Goal: Obtain resource: Download file/media

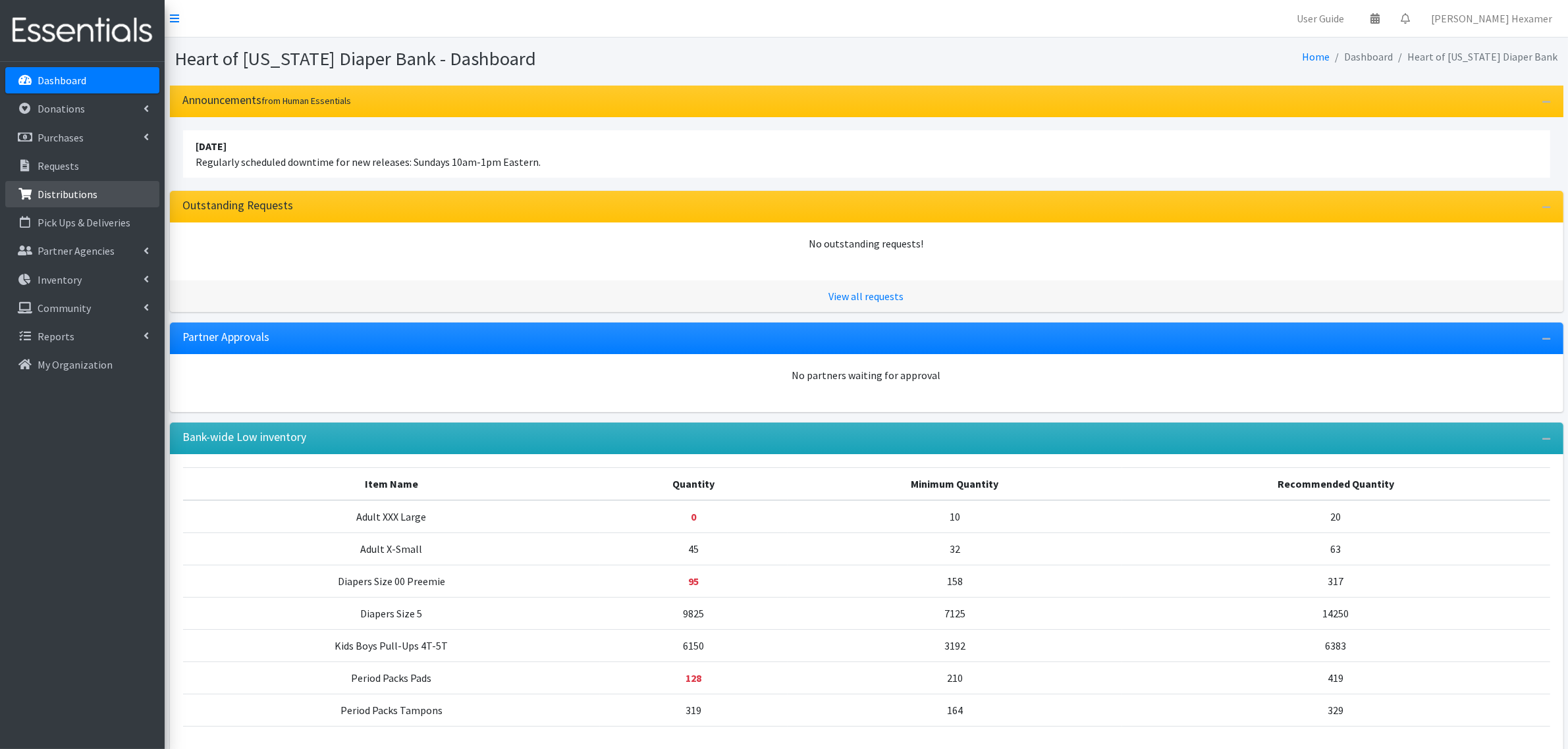
click at [71, 191] on p "Distributions" at bounding box center [68, 194] width 60 height 14
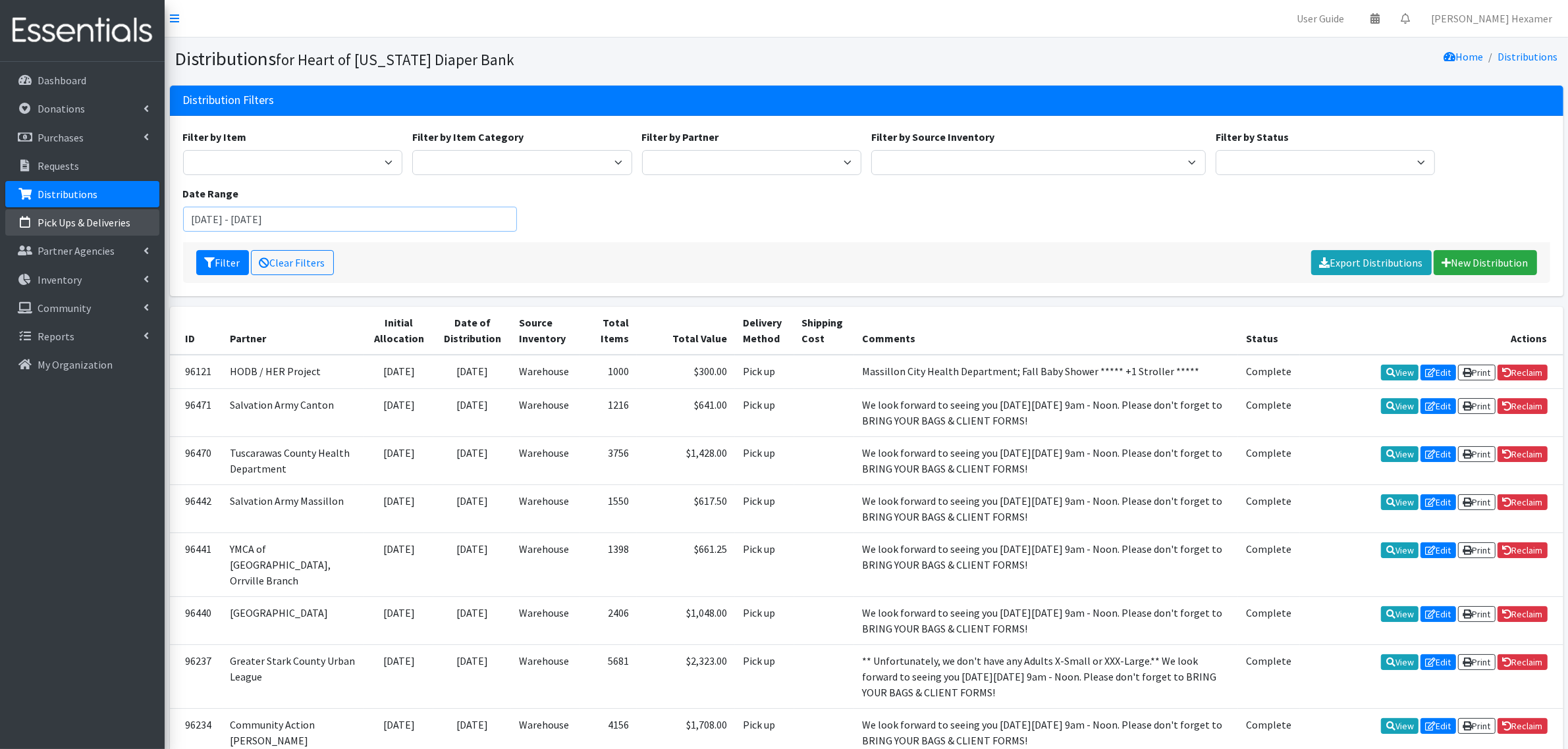
drag, startPoint x: 208, startPoint y: 216, endPoint x: 143, endPoint y: 216, distance: 65.0
type input "January 1, 2025 - October 12, 2025"
click at [448, 159] on select "Period Supplies Adult Incontinence Diapers Wipes Pull- Ups" at bounding box center [521, 162] width 220 height 25
select select "71"
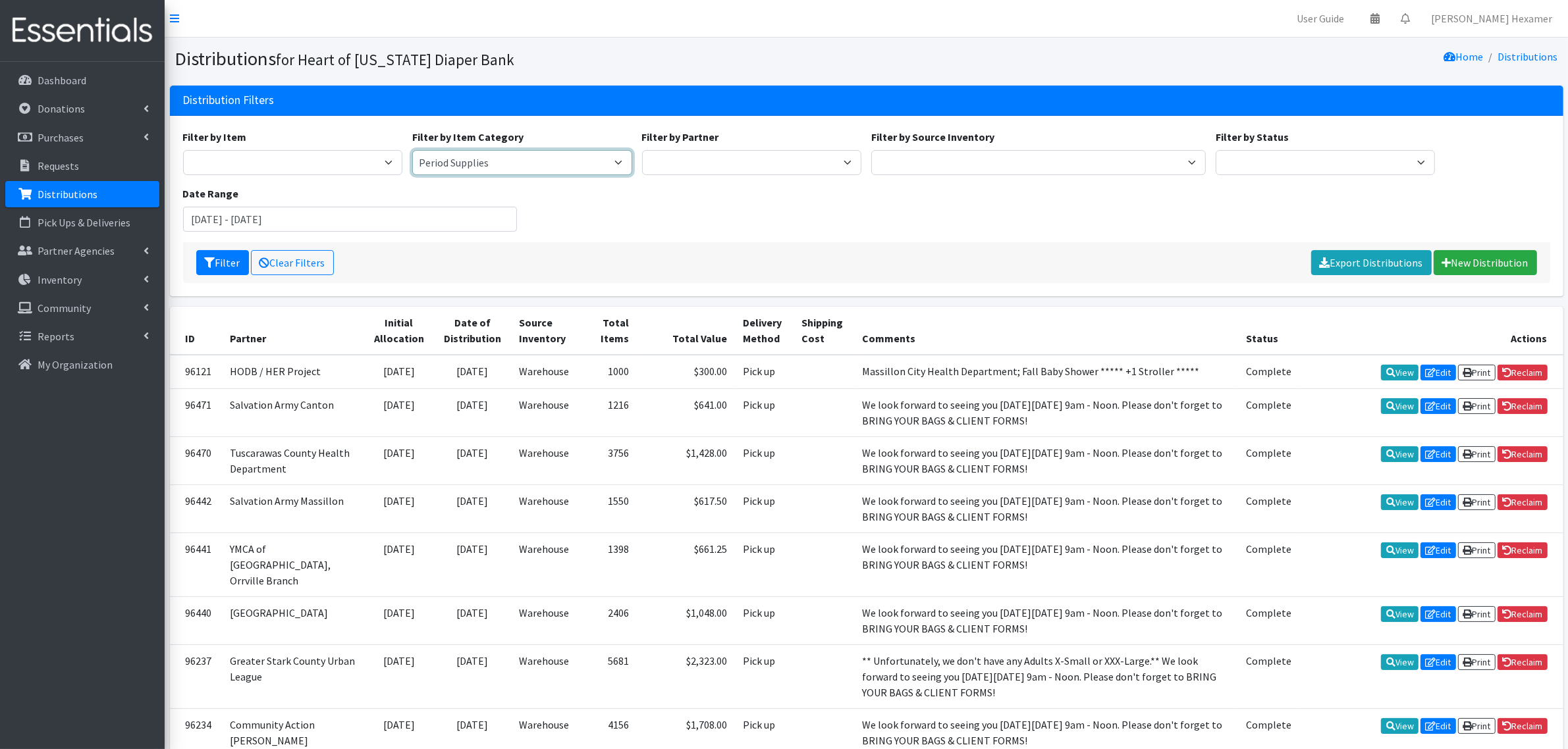
click at [412, 150] on select "Period Supplies Adult Incontinence Diapers Wipes Pull- Ups" at bounding box center [521, 162] width 220 height 25
click at [224, 260] on button "Filter" at bounding box center [223, 262] width 53 height 25
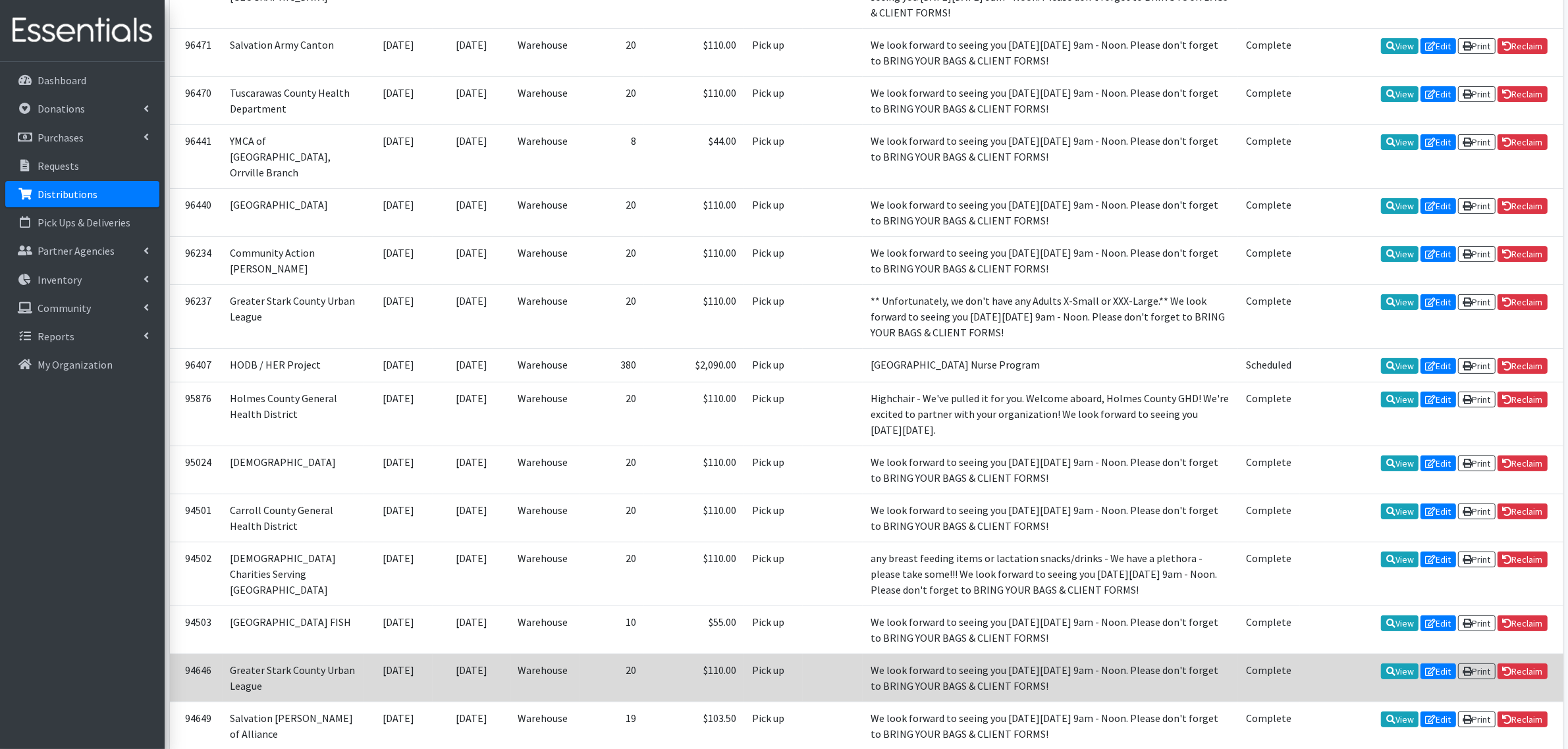
scroll to position [504, 0]
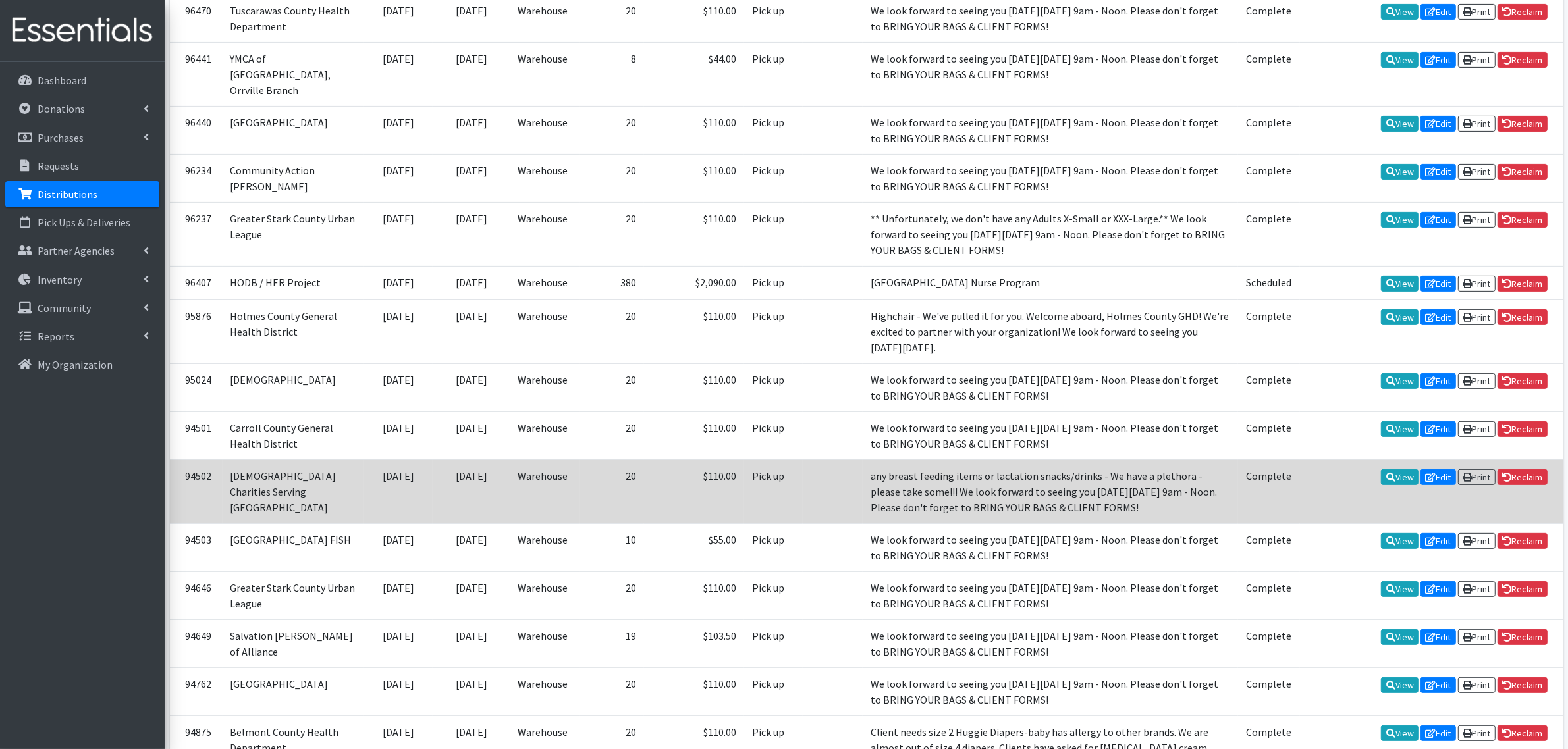
click at [463, 506] on td "08/26/2025" at bounding box center [471, 492] width 77 height 64
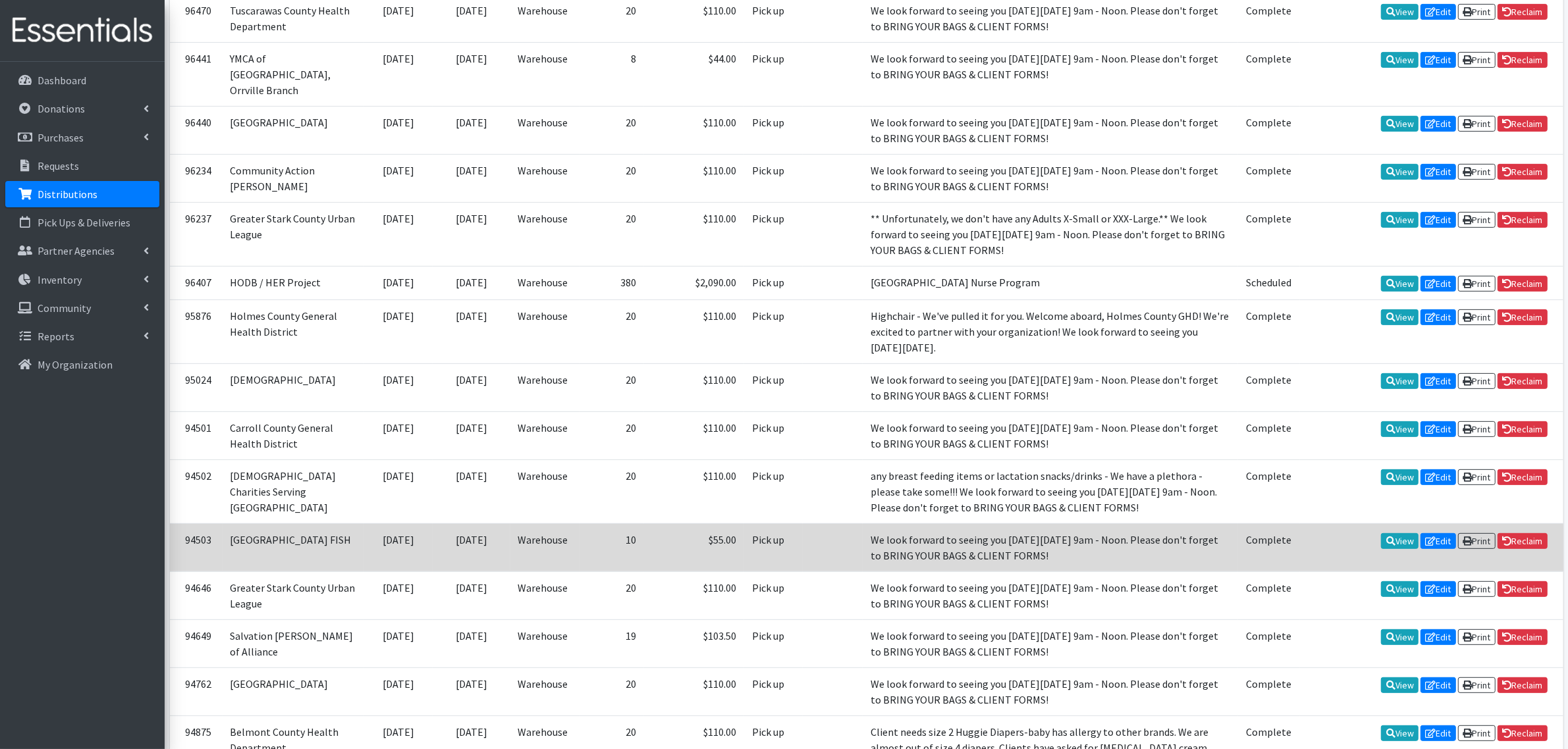
click at [433, 571] on td "08/26/2025" at bounding box center [471, 548] width 77 height 48
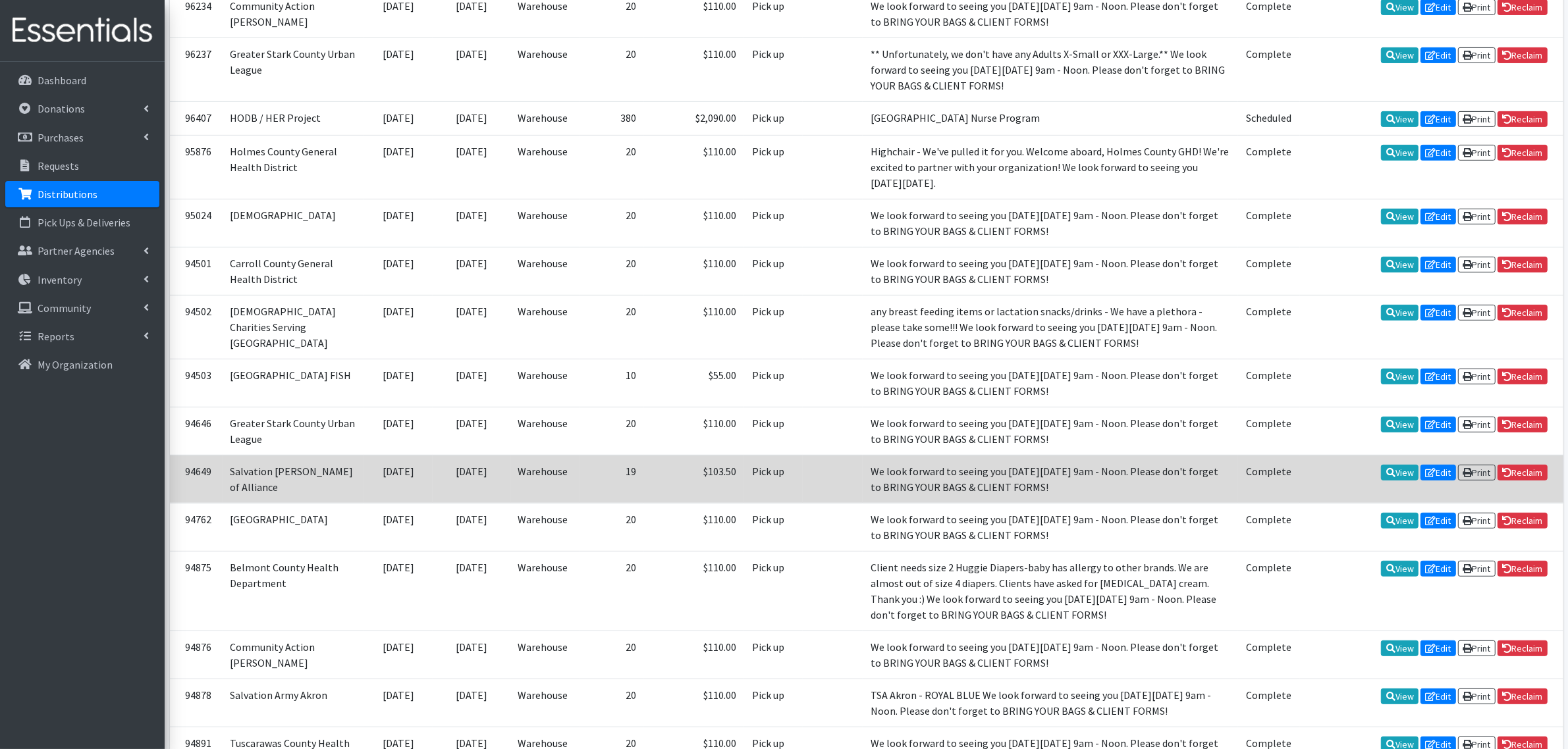
scroll to position [751, 0]
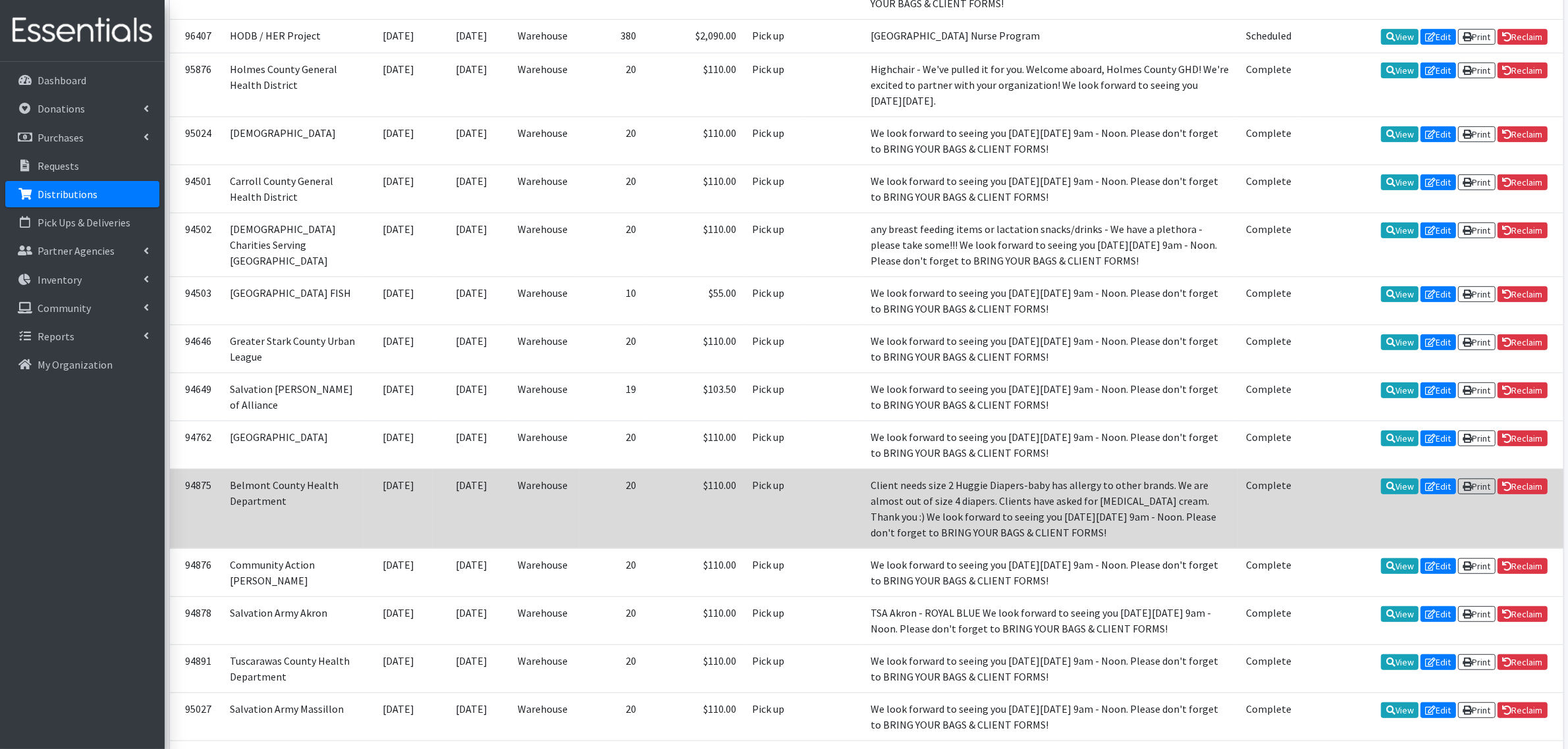
click at [433, 548] on td "08/26/2025" at bounding box center [471, 509] width 77 height 80
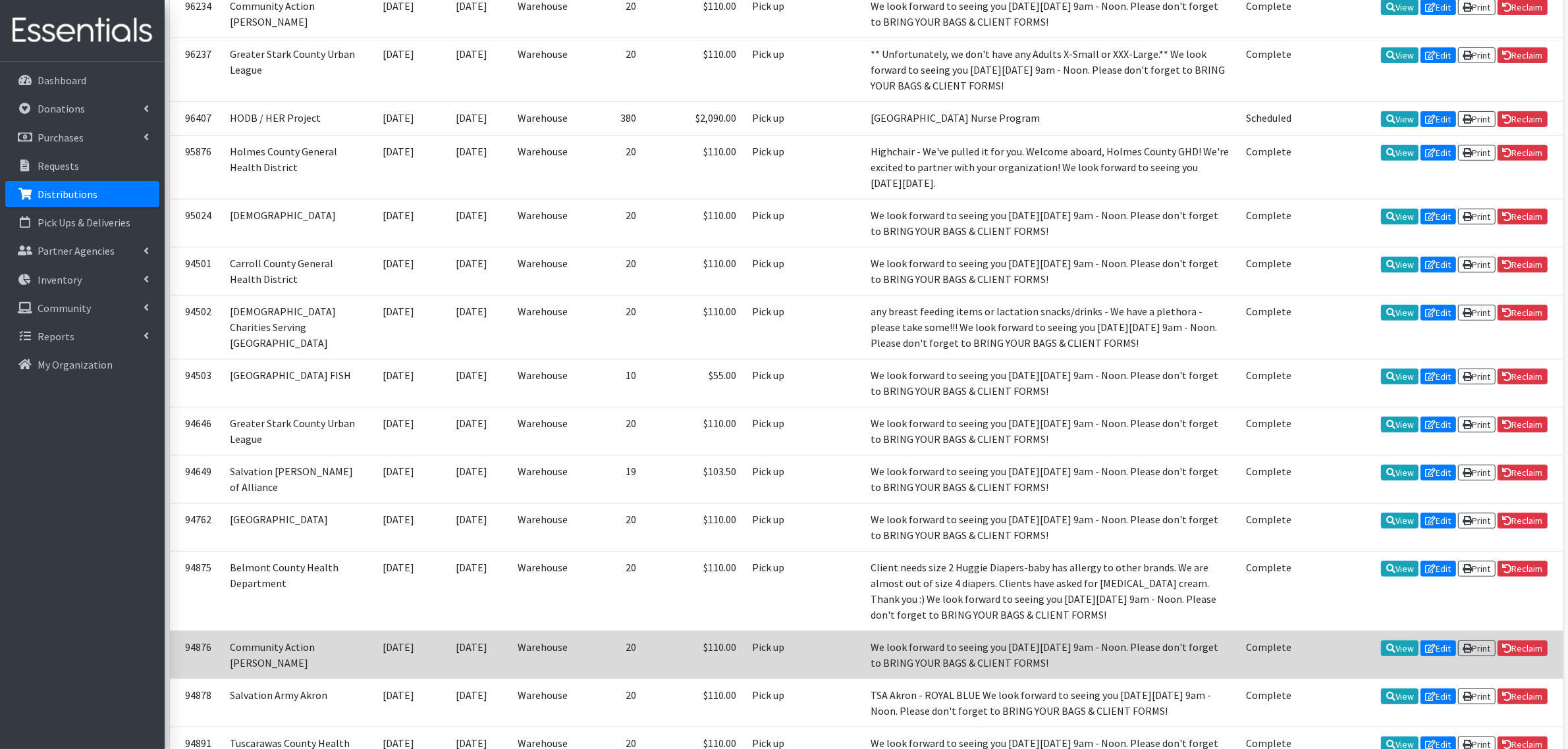
scroll to position [834, 0]
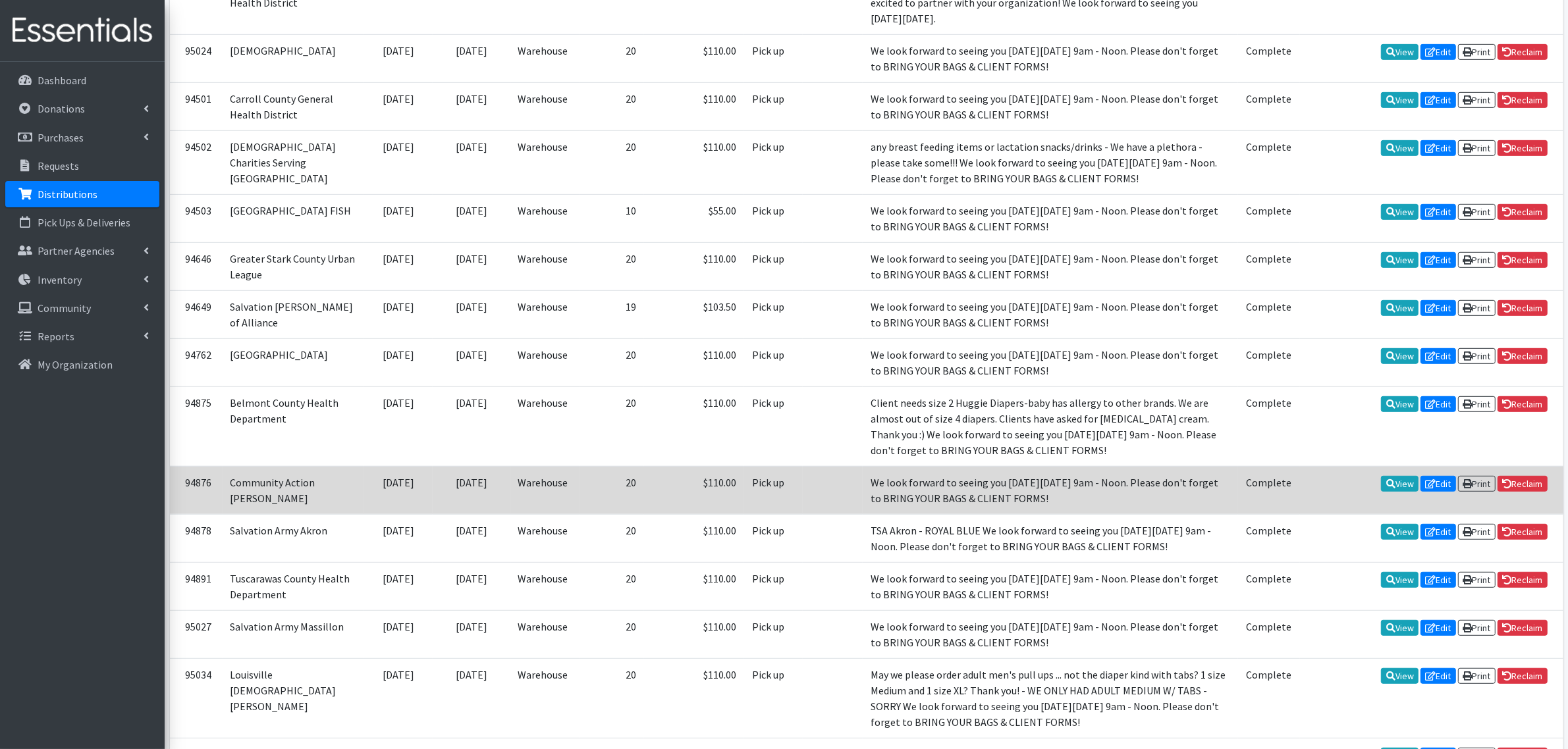
click at [433, 514] on td "[DATE]" at bounding box center [471, 490] width 77 height 48
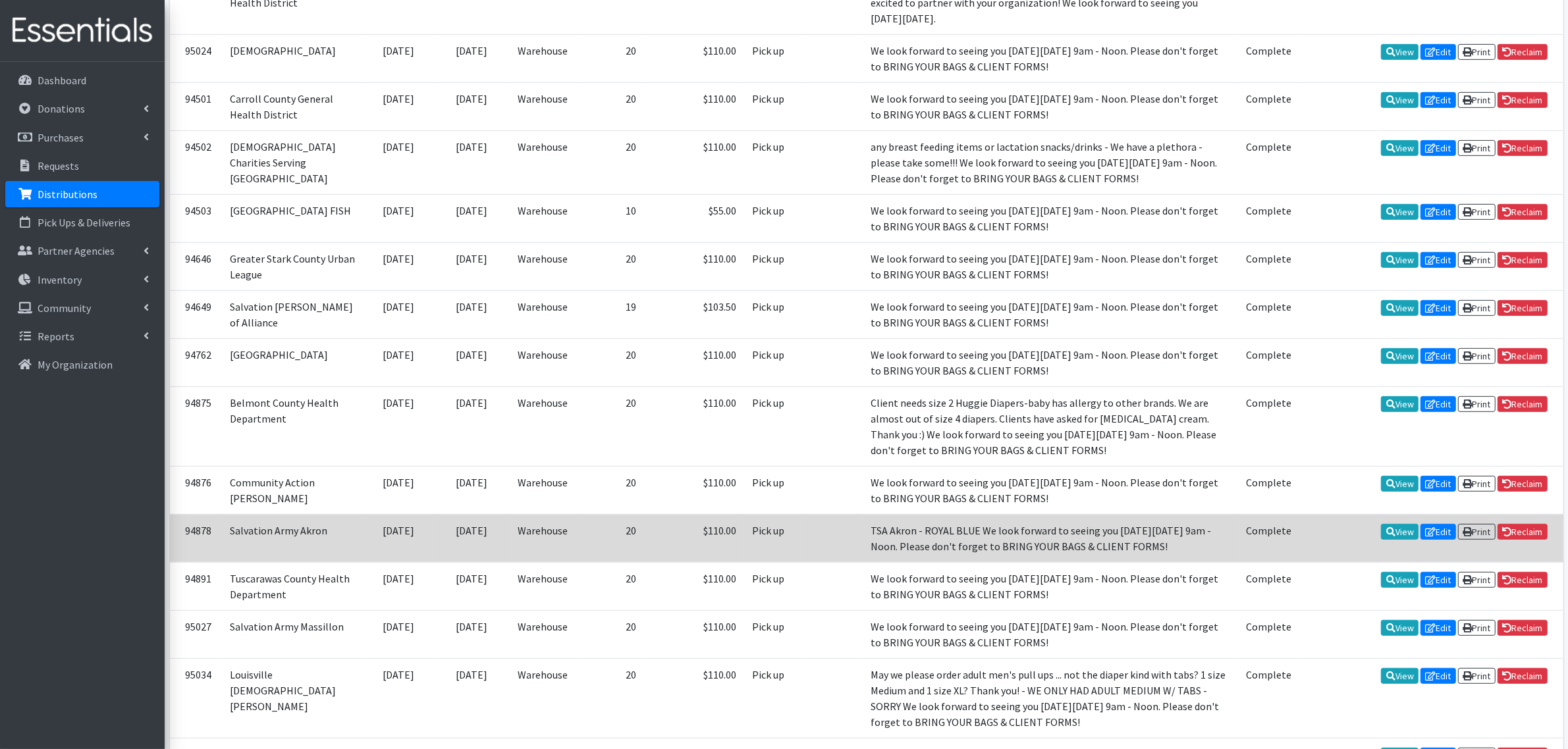
click at [510, 562] on td "Warehouse" at bounding box center [544, 538] width 69 height 48
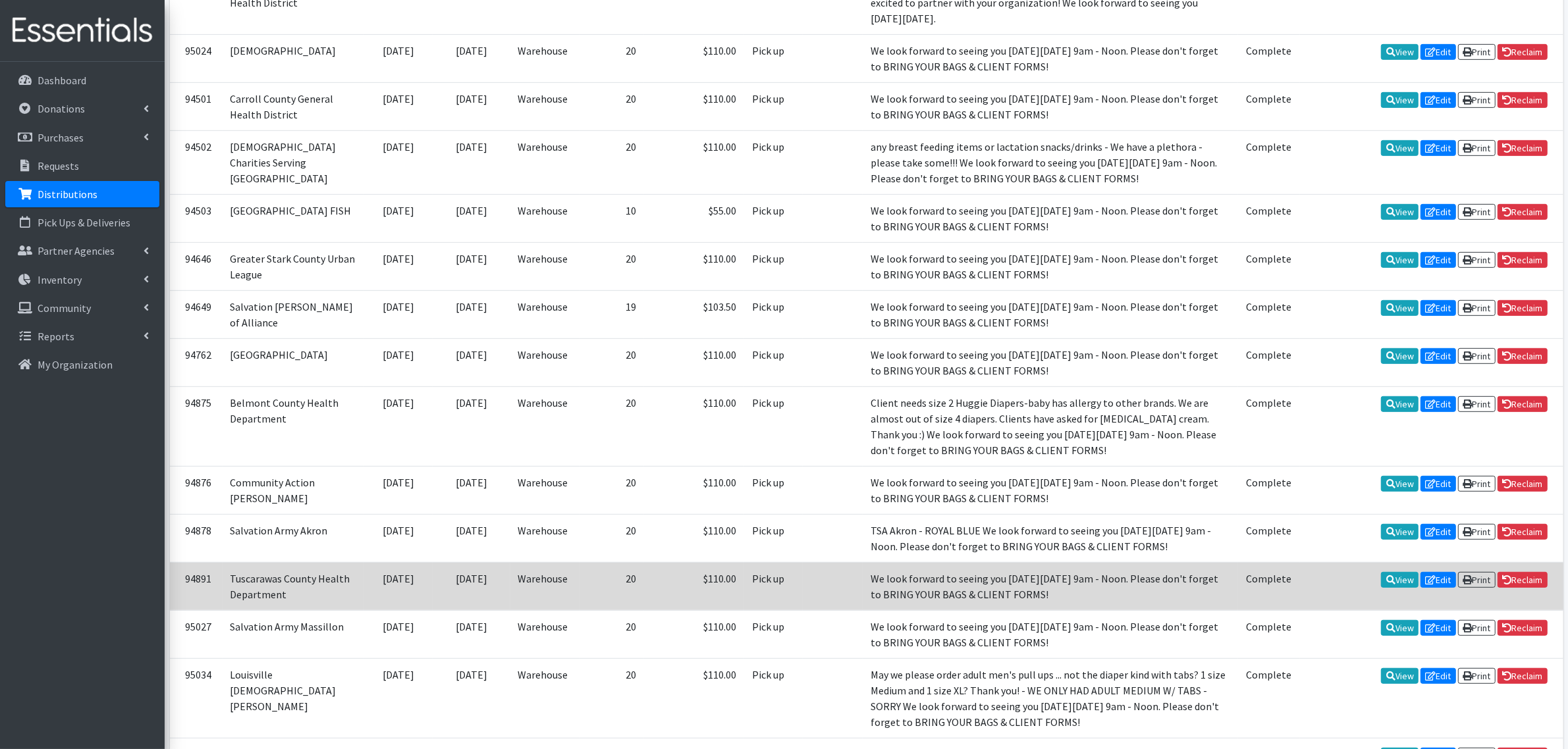
click at [452, 610] on td "[DATE]" at bounding box center [471, 586] width 77 height 48
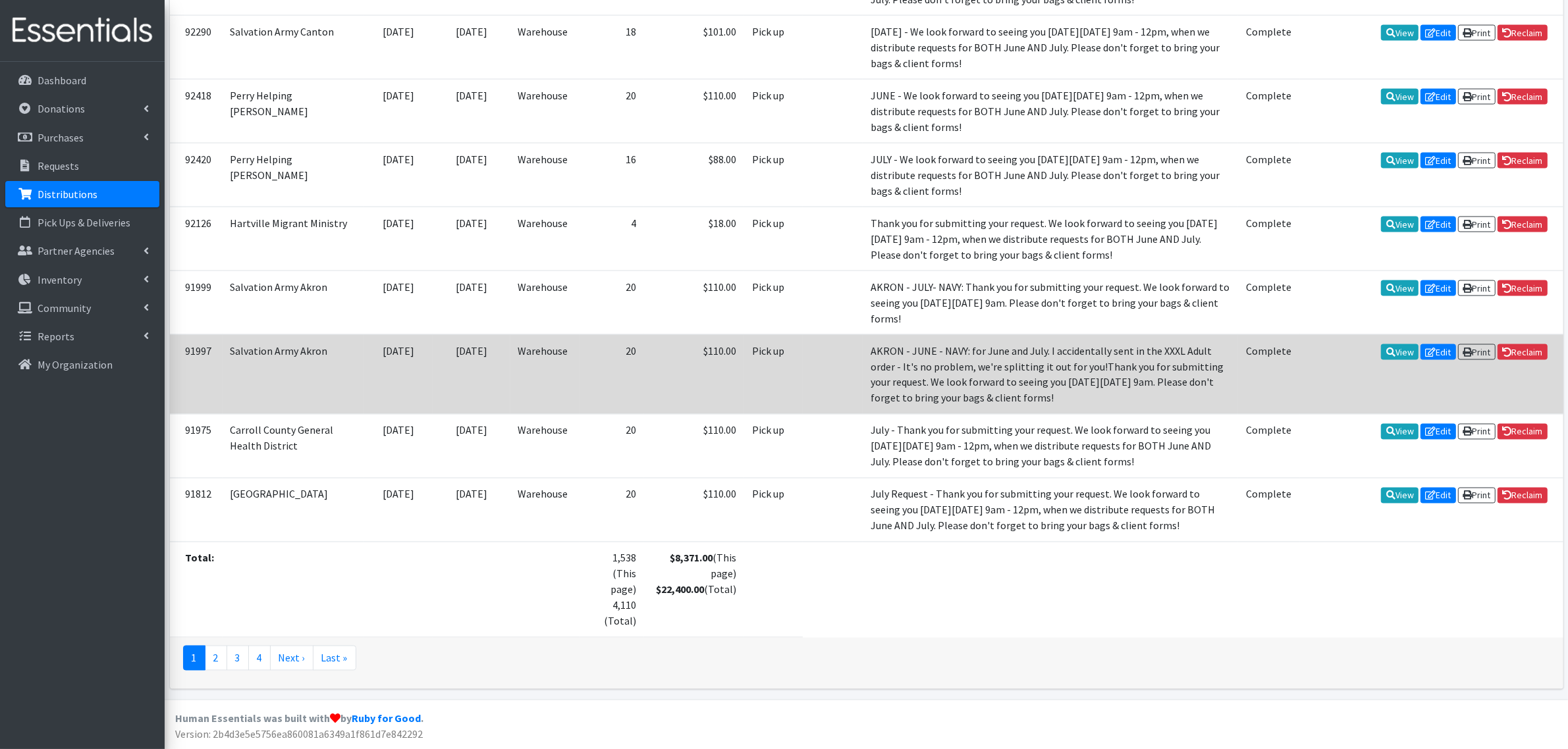
scroll to position [2854, 0]
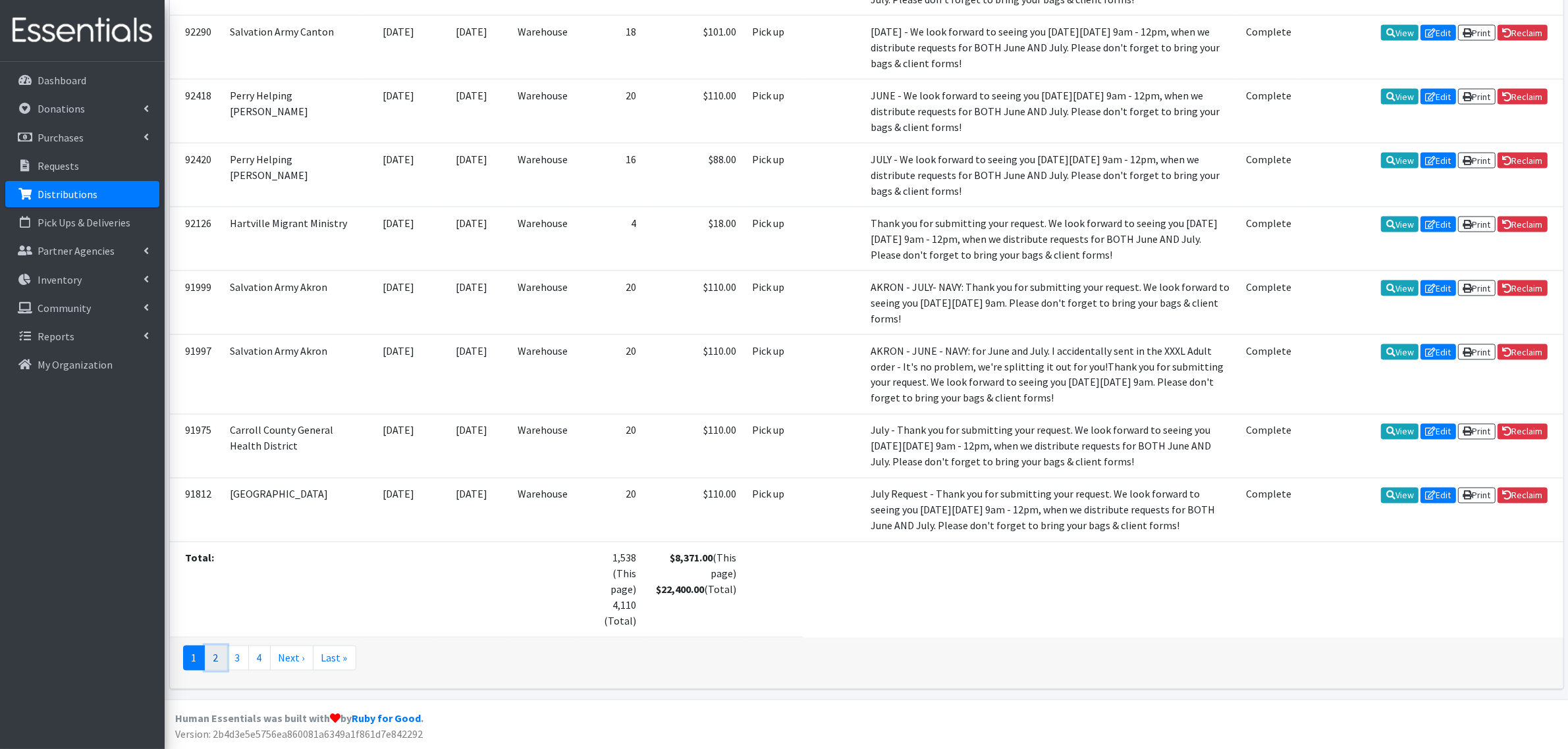
click at [211, 657] on link "2" at bounding box center [216, 658] width 22 height 25
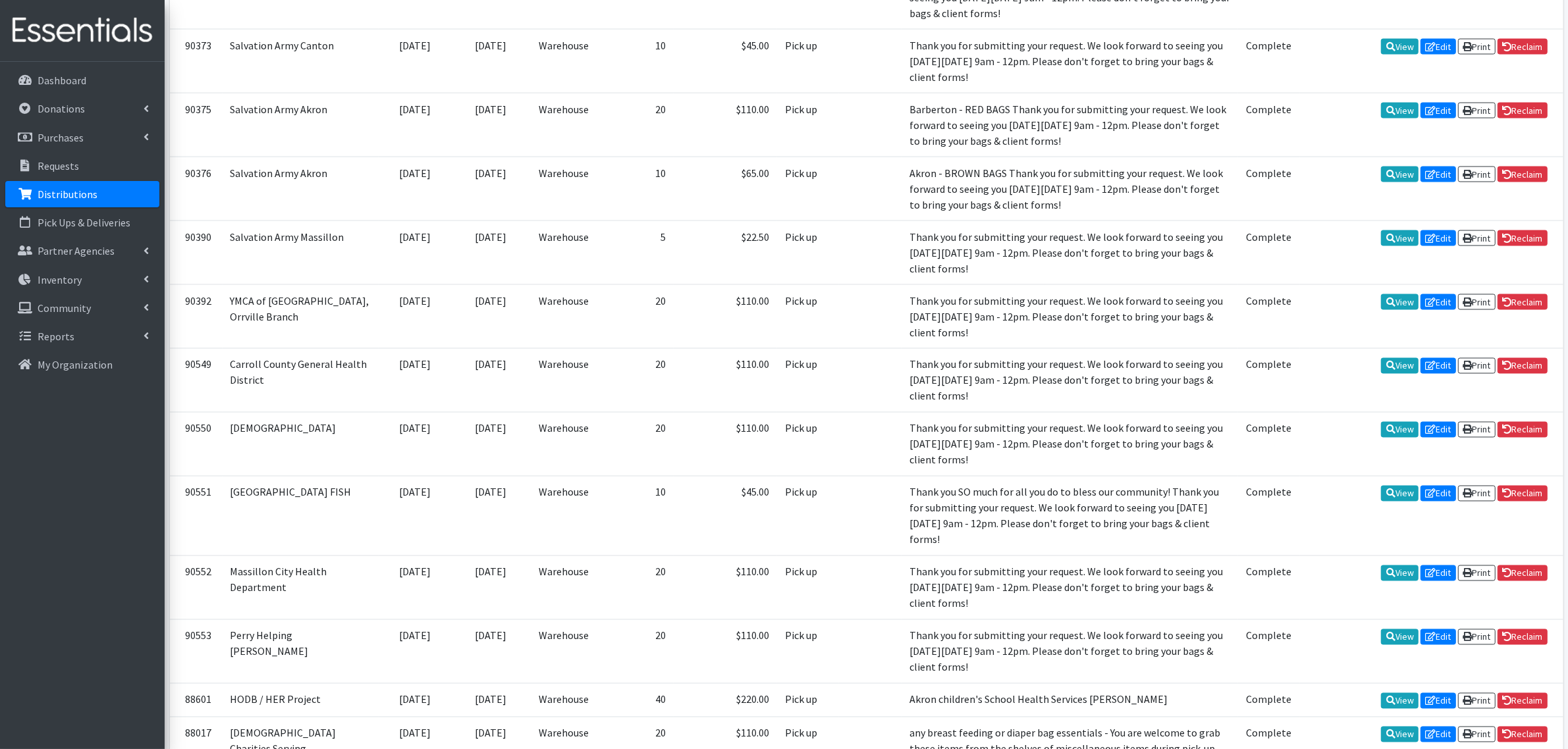
scroll to position [2917, 0]
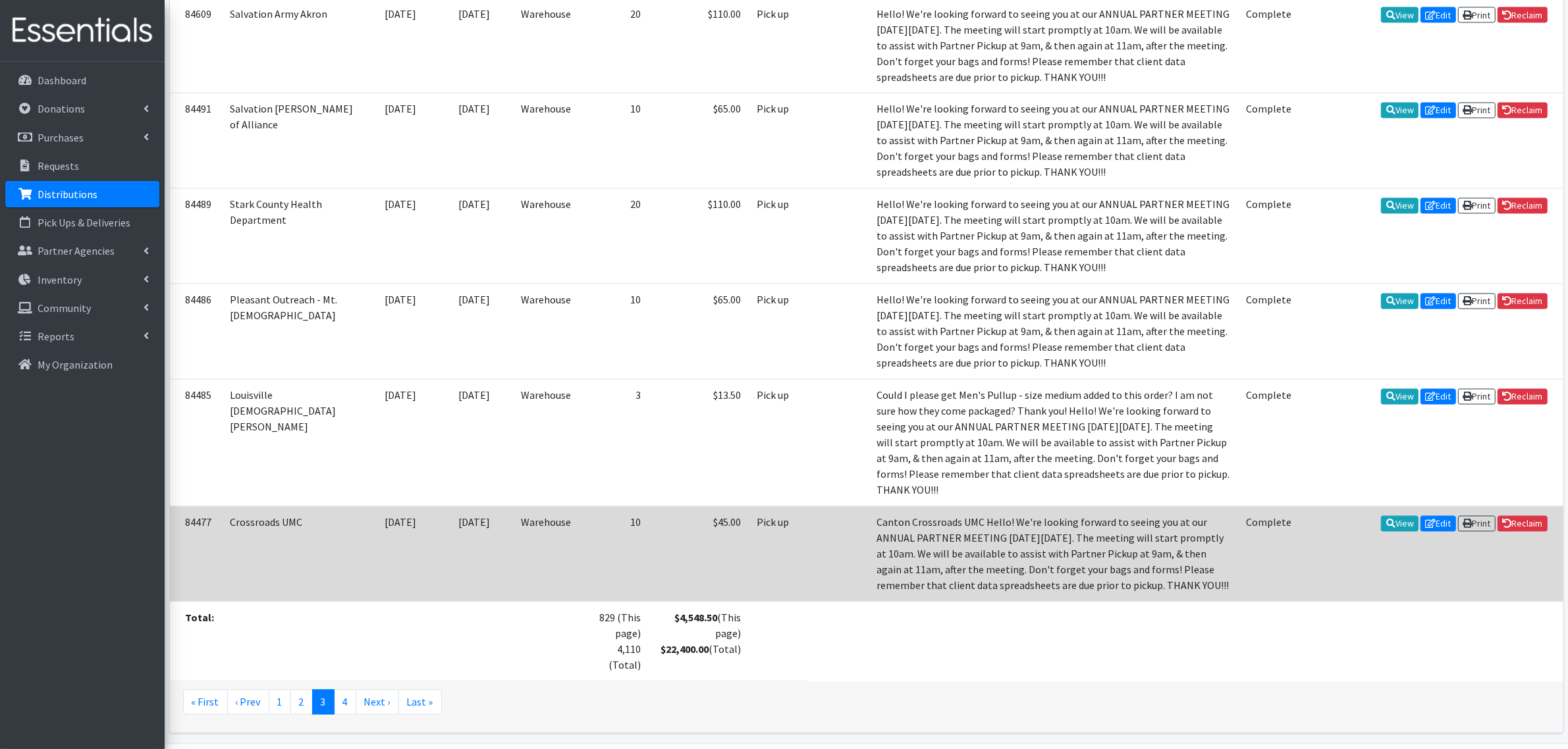
scroll to position [3059, 0]
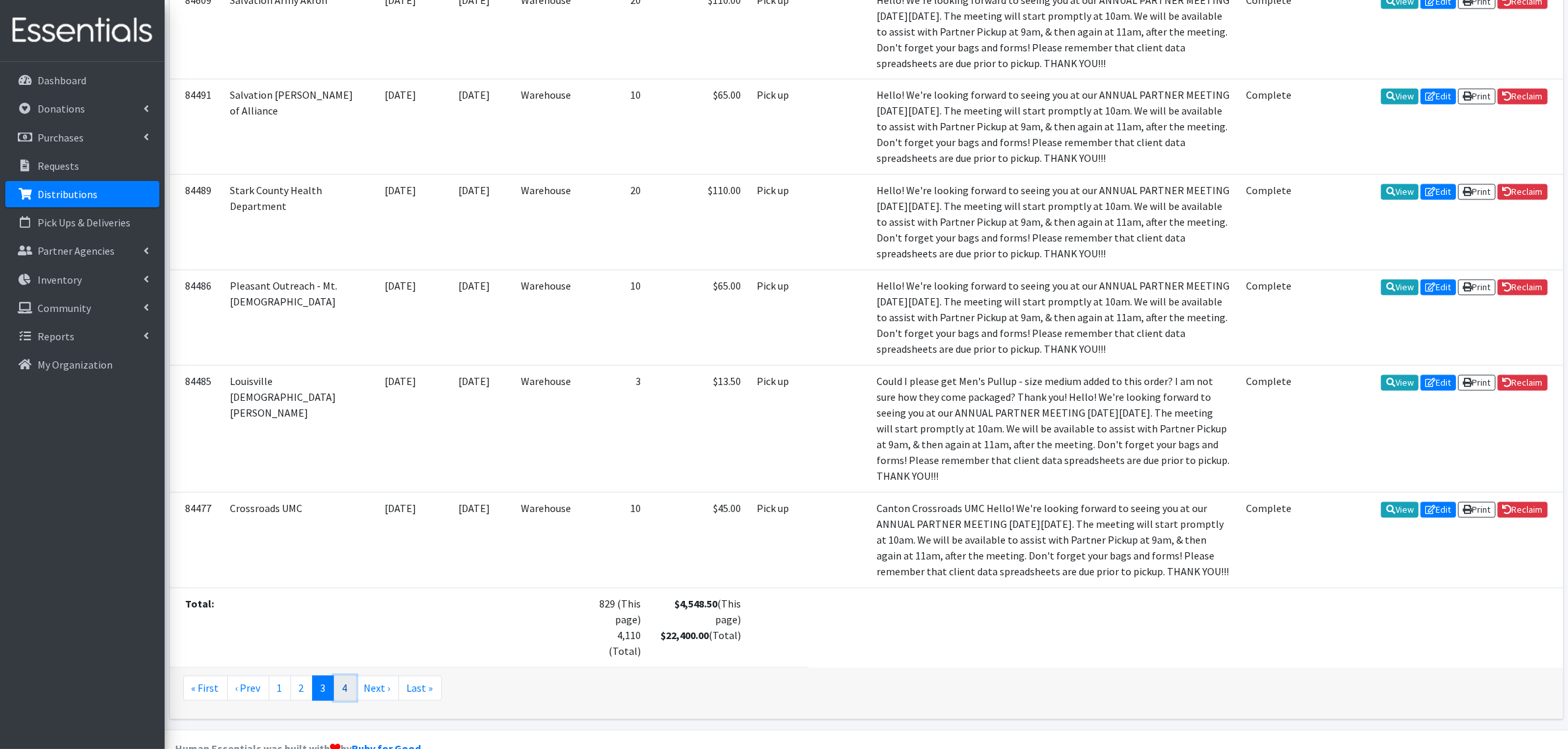
click at [344, 676] on link "4" at bounding box center [344, 689] width 22 height 25
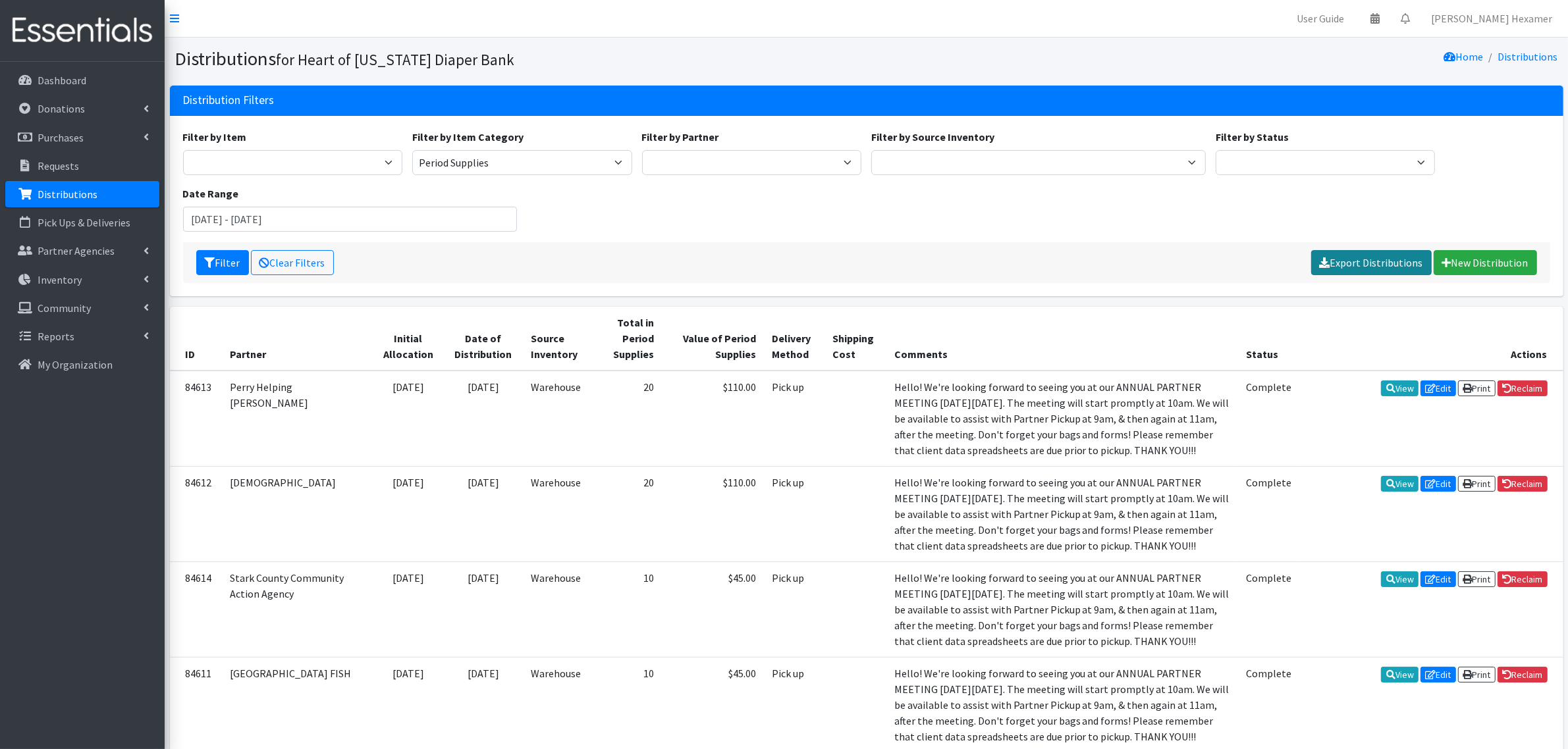
click at [1350, 258] on link "Export Distributions" at bounding box center [1371, 262] width 120 height 25
click at [687, 160] on select "Alliance Commons Belmont County Health Department Bridge Point Canal Fulton Spe…" at bounding box center [751, 162] width 220 height 25
select select "4"
click at [642, 150] on select "Alliance Commons Belmont County Health Department Bridge Point Canal Fulton Spe…" at bounding box center [751, 162] width 220 height 25
click at [228, 262] on button "Filter" at bounding box center [223, 262] width 53 height 25
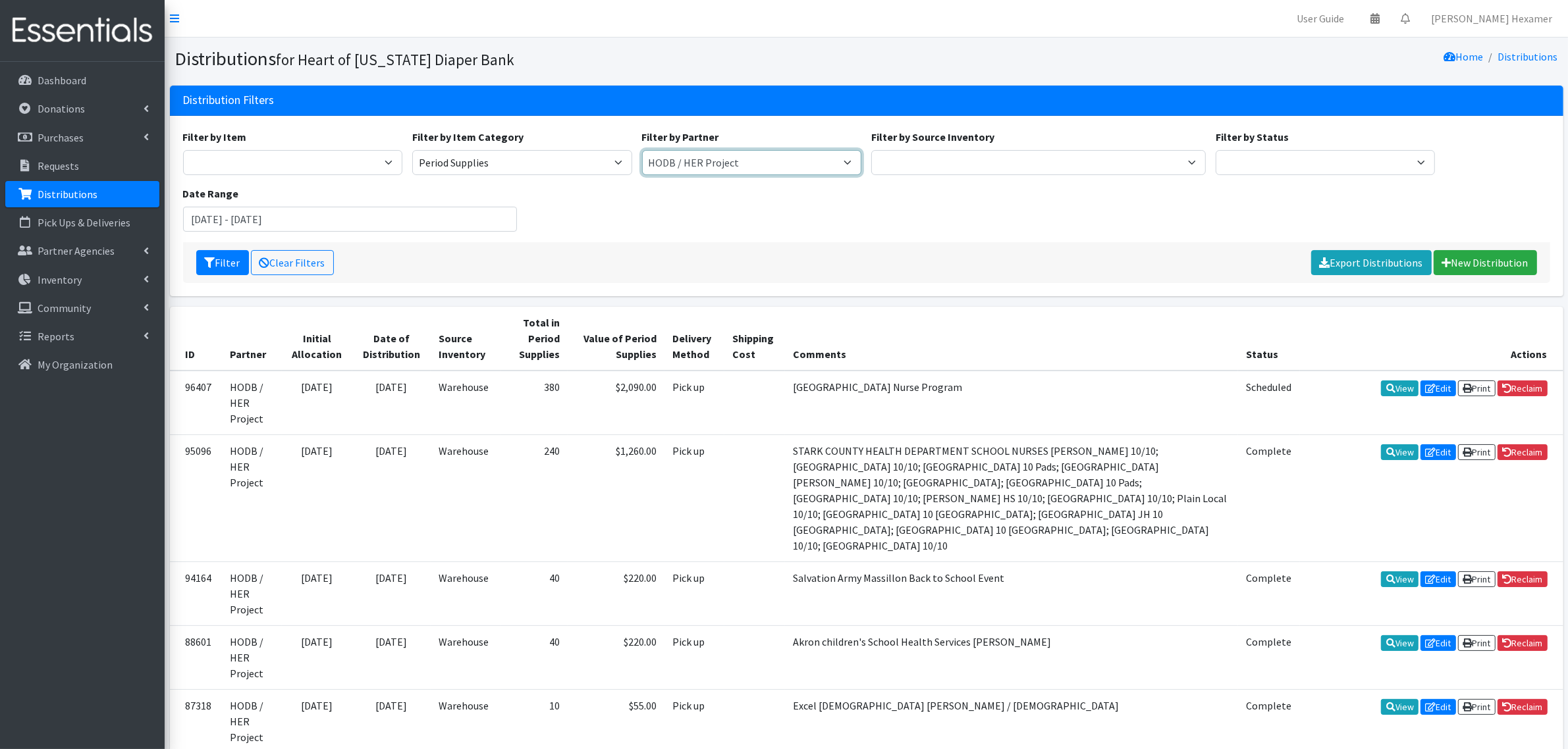
click at [771, 159] on select "Alliance Commons Belmont County Health Department [GEOGRAPHIC_DATA] [PERSON_NAM…" at bounding box center [751, 162] width 220 height 25
select select "1915"
click at [642, 150] on select "Alliance Commons Belmont County Health Department [GEOGRAPHIC_DATA] [PERSON_NAM…" at bounding box center [751, 162] width 220 height 25
click at [222, 264] on button "Filter" at bounding box center [223, 262] width 53 height 25
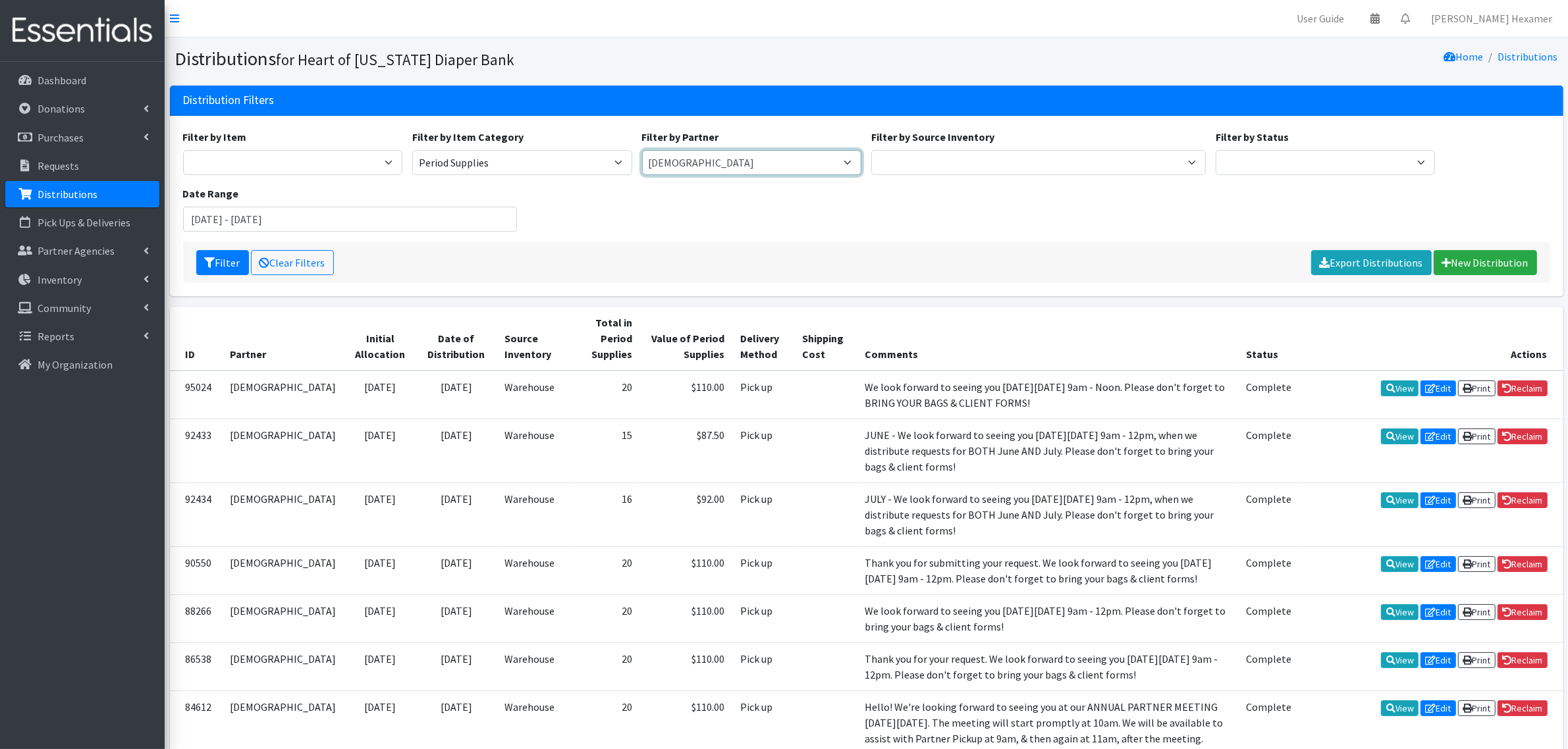
click at [715, 158] on select "Alliance Commons Belmont County Health Department [GEOGRAPHIC_DATA] [PERSON_NAM…" at bounding box center [751, 162] width 220 height 25
select select
click at [642, 150] on select "Alliance Commons Belmont County Health Department [GEOGRAPHIC_DATA] [PERSON_NAM…" at bounding box center [751, 162] width 220 height 25
click at [231, 264] on button "Filter" at bounding box center [223, 262] width 53 height 25
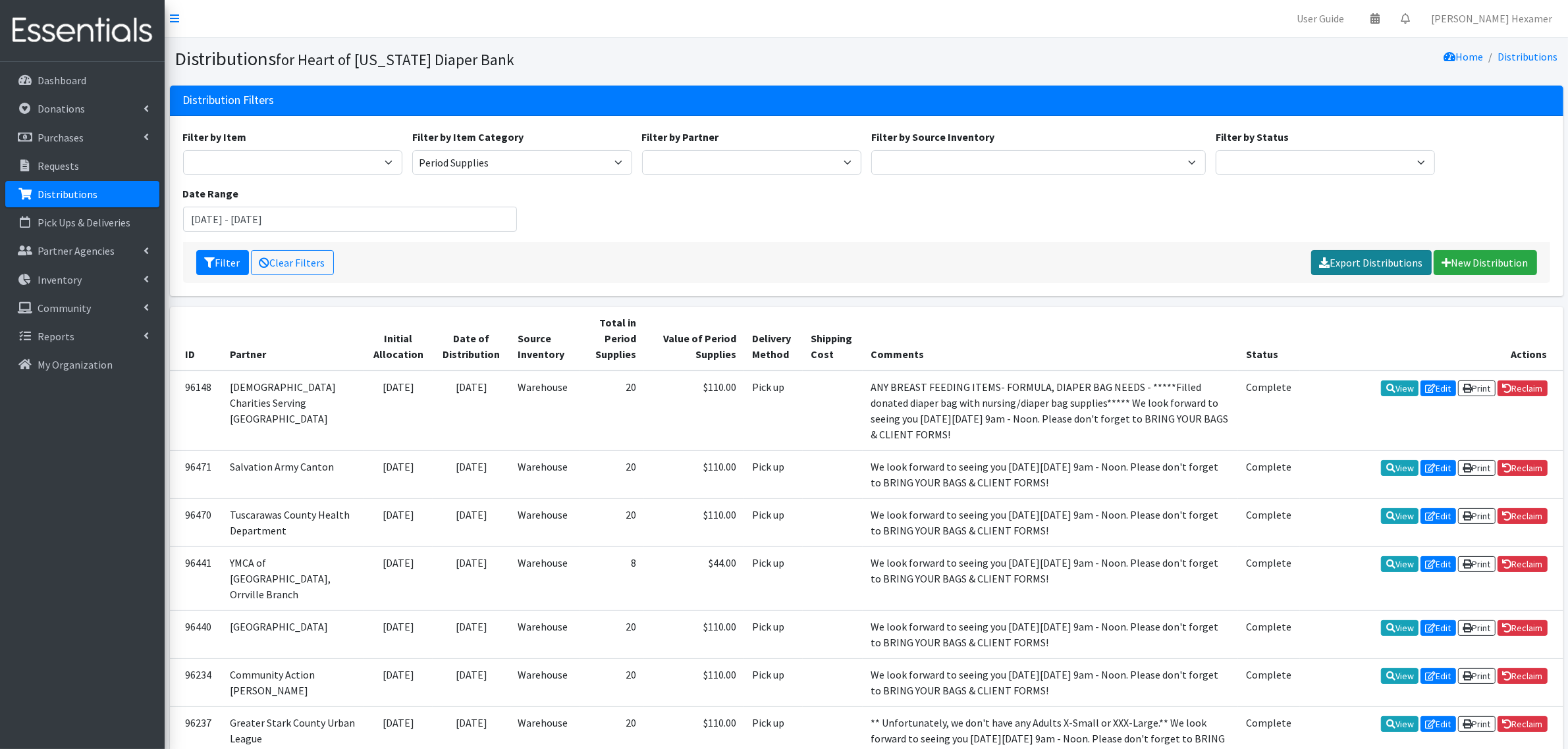
click at [1371, 260] on link "Export Distributions" at bounding box center [1371, 262] width 120 height 25
click at [1391, 261] on link "Please wait..." at bounding box center [1394, 262] width 75 height 25
click at [1389, 264] on link "Please wait..." at bounding box center [1394, 262] width 75 height 25
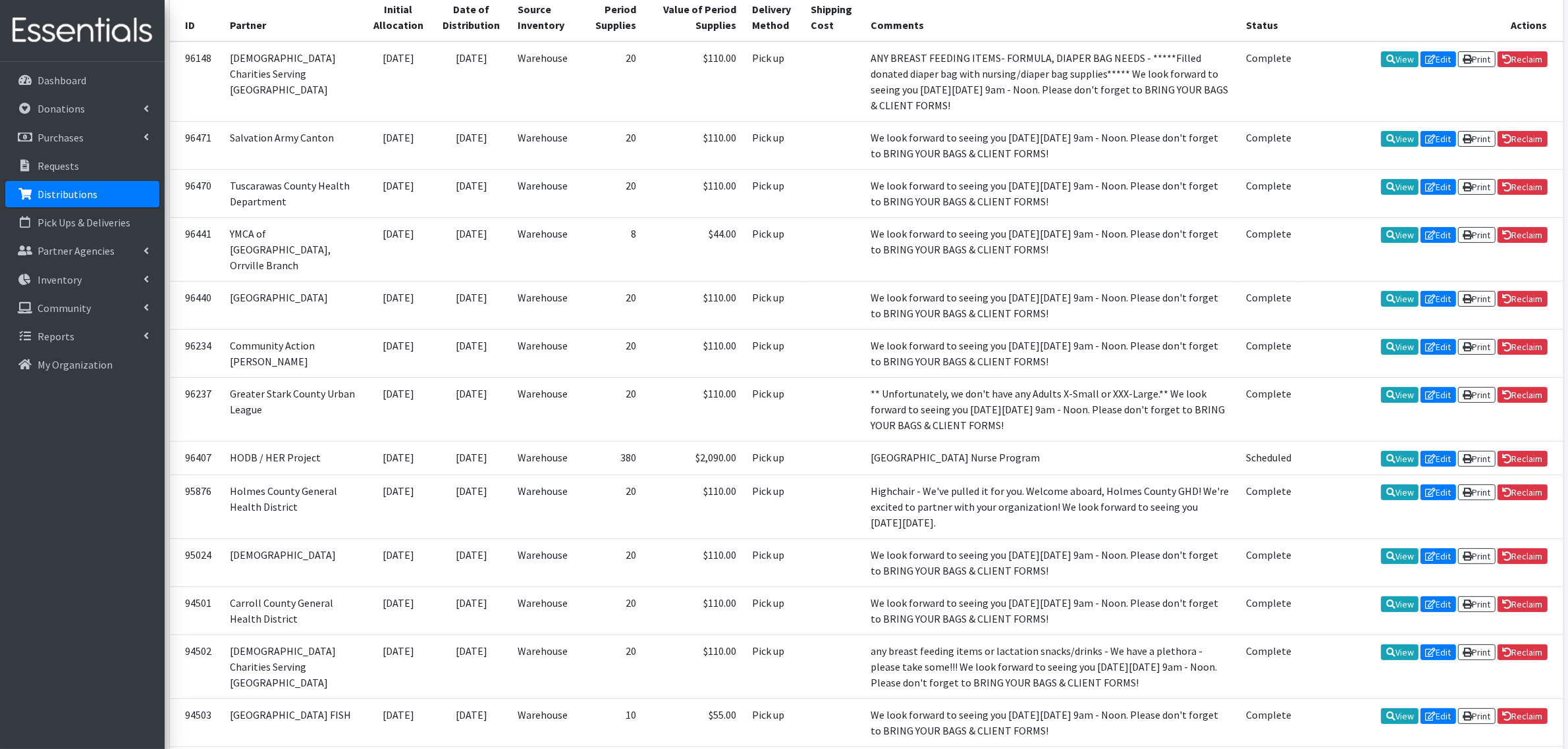
scroll to position [83, 0]
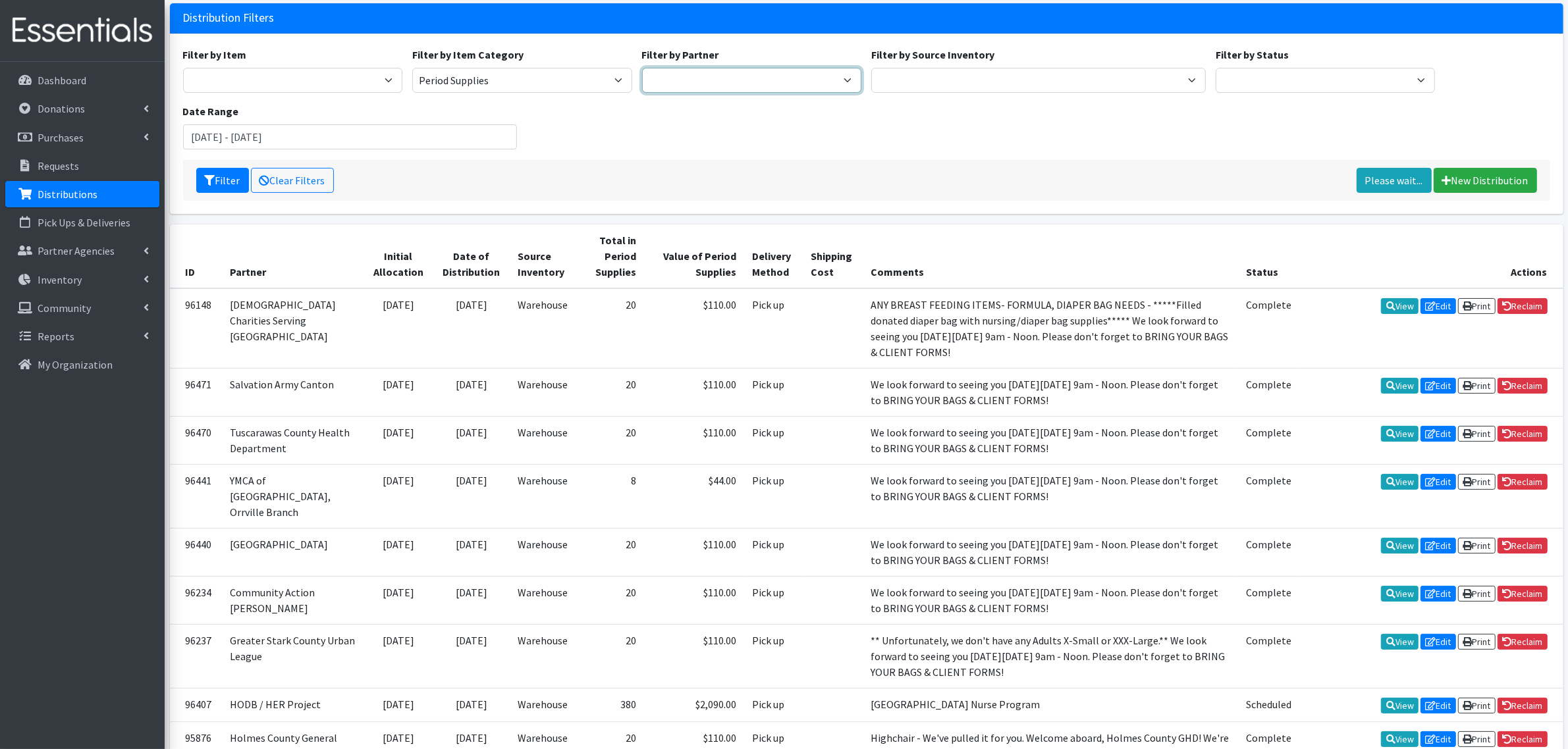
click at [701, 75] on select "Alliance Commons Belmont County Health Department [GEOGRAPHIC_DATA] [PERSON_NAM…" at bounding box center [751, 80] width 220 height 25
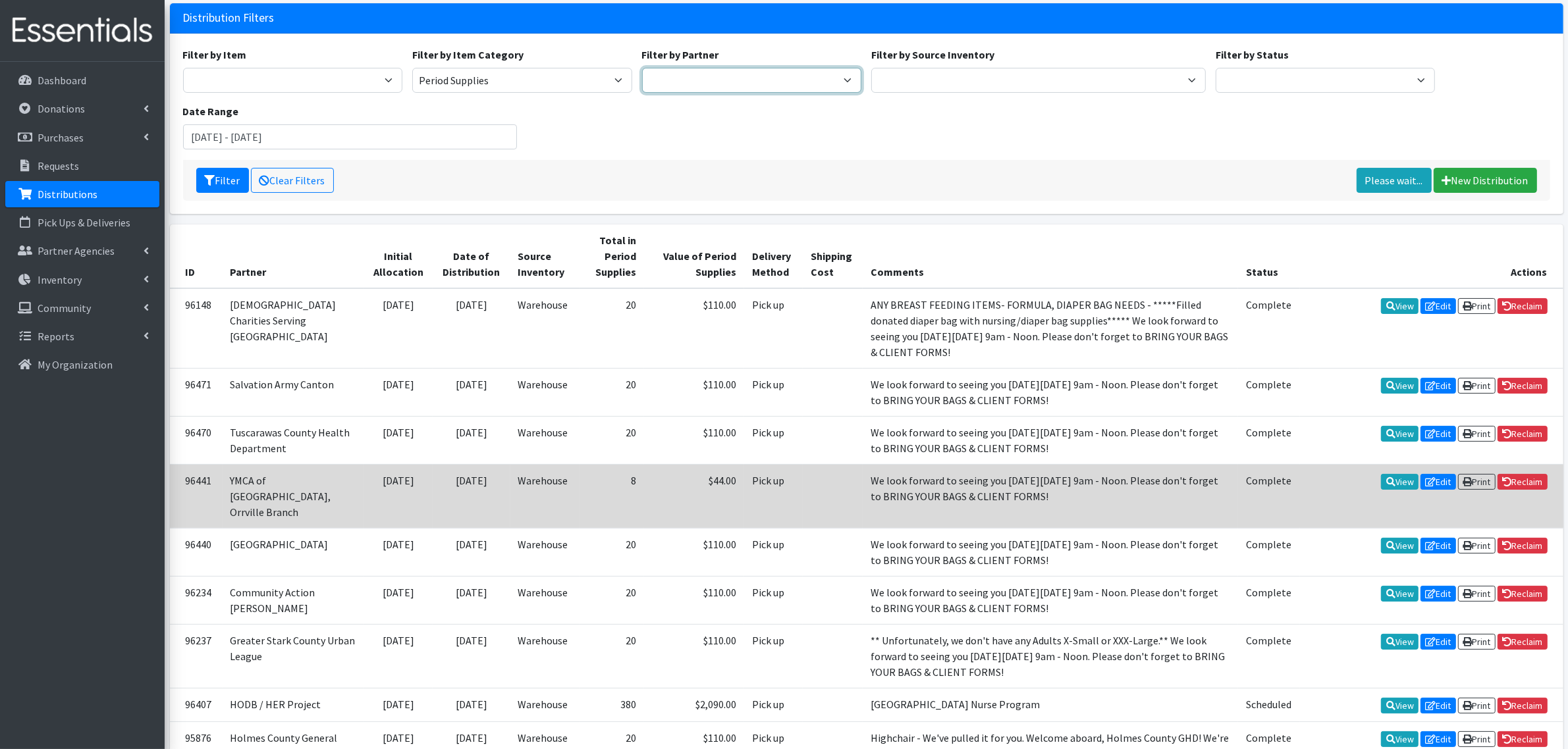
scroll to position [247, 0]
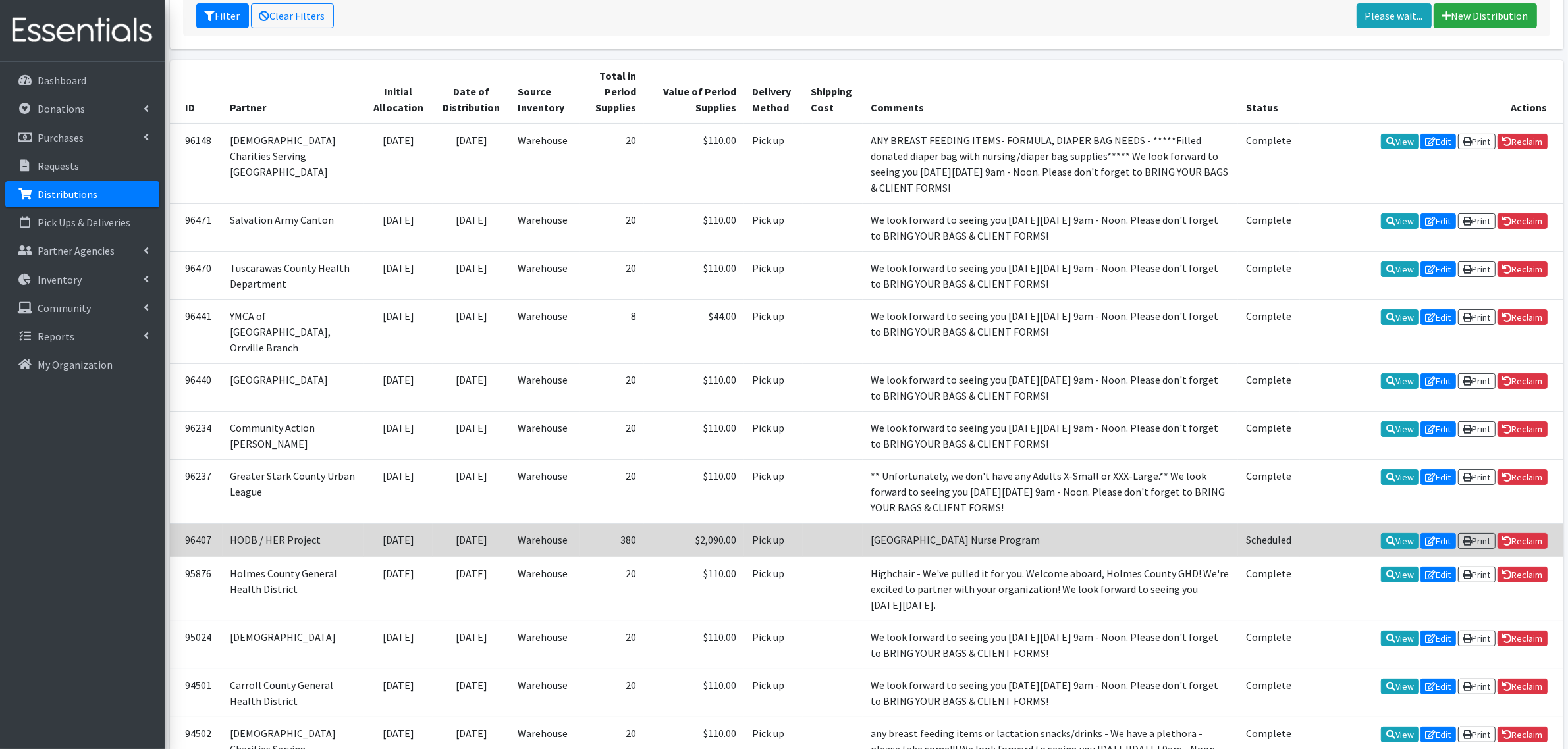
click at [744, 557] on td "Pick up" at bounding box center [773, 540] width 58 height 33
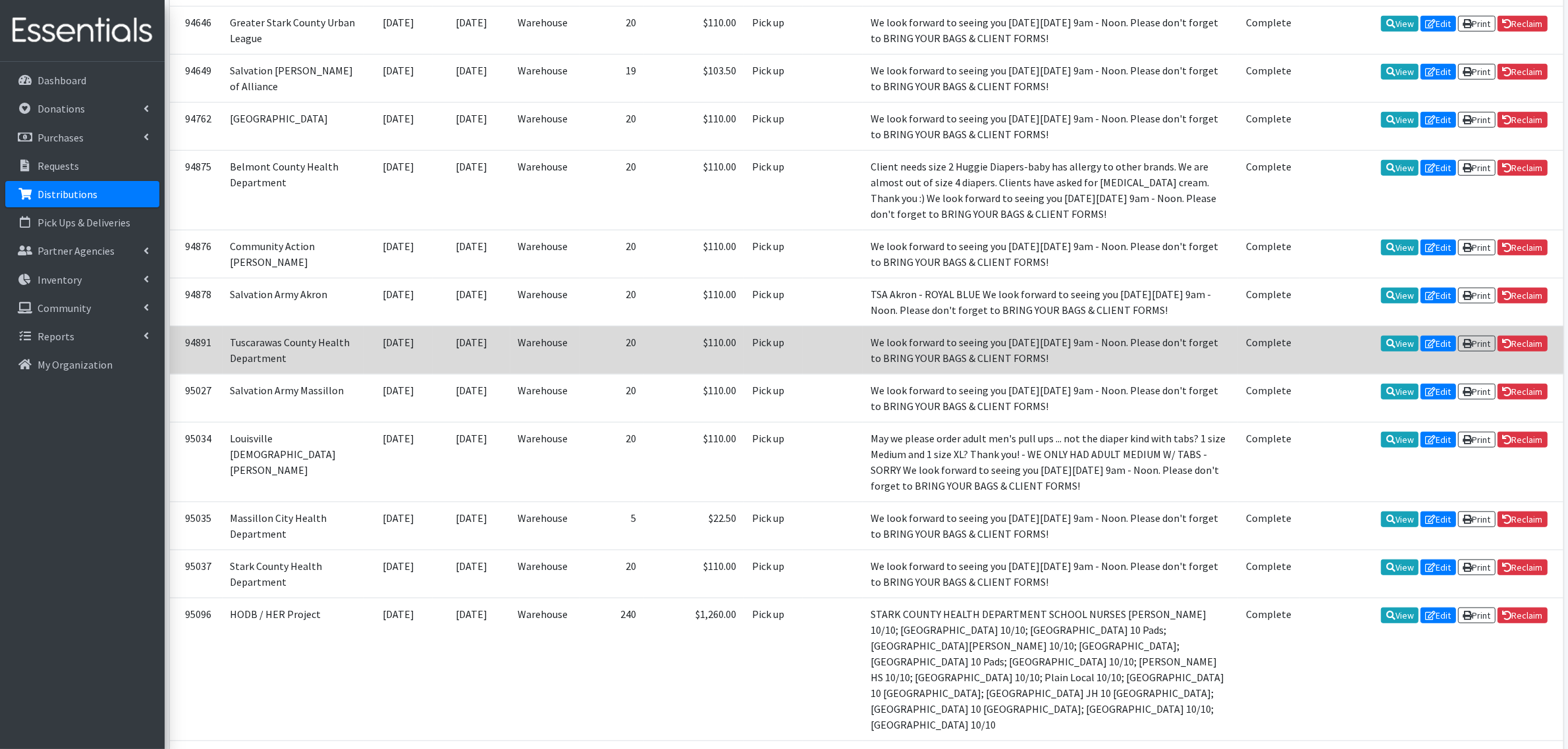
scroll to position [1235, 0]
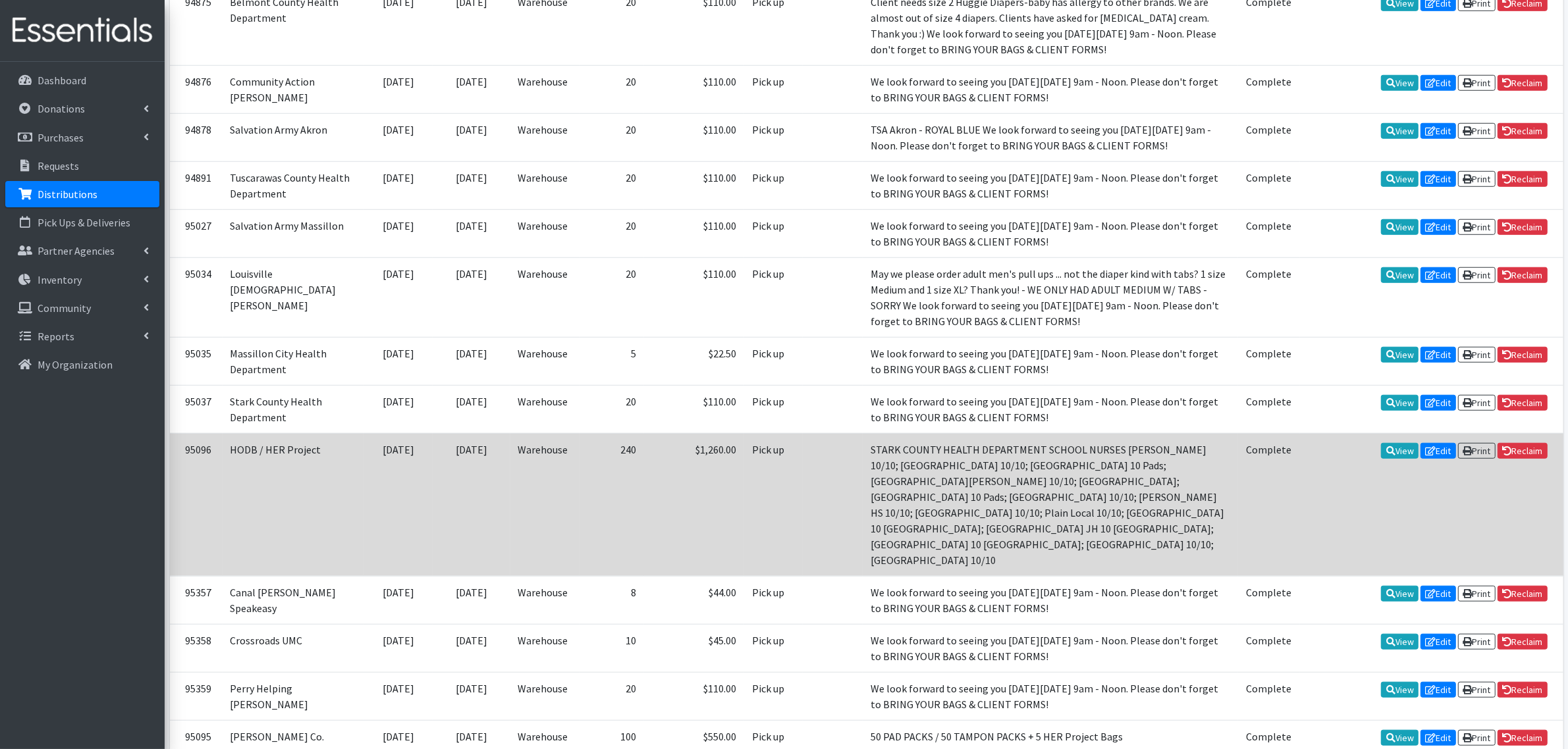
click at [744, 576] on td "Pick up" at bounding box center [773, 504] width 58 height 143
